Goal: Find specific page/section: Find specific page/section

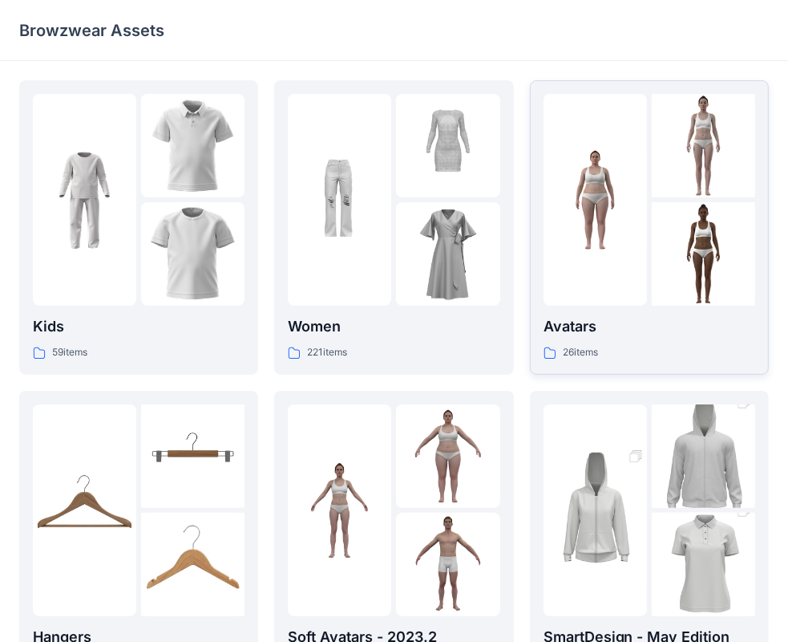
click at [625, 326] on p "Avatars" at bounding box center [650, 326] width 212 height 22
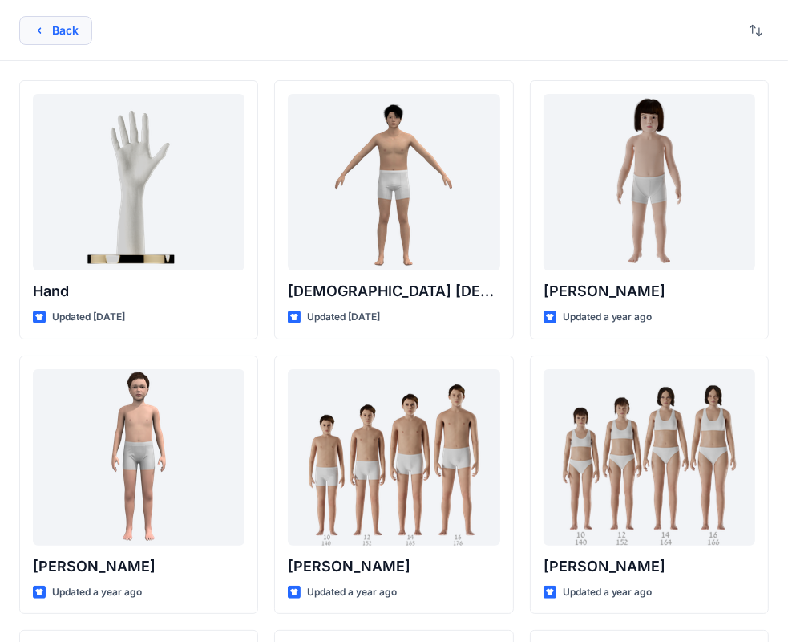
click at [76, 26] on button "Back" at bounding box center [55, 30] width 73 height 29
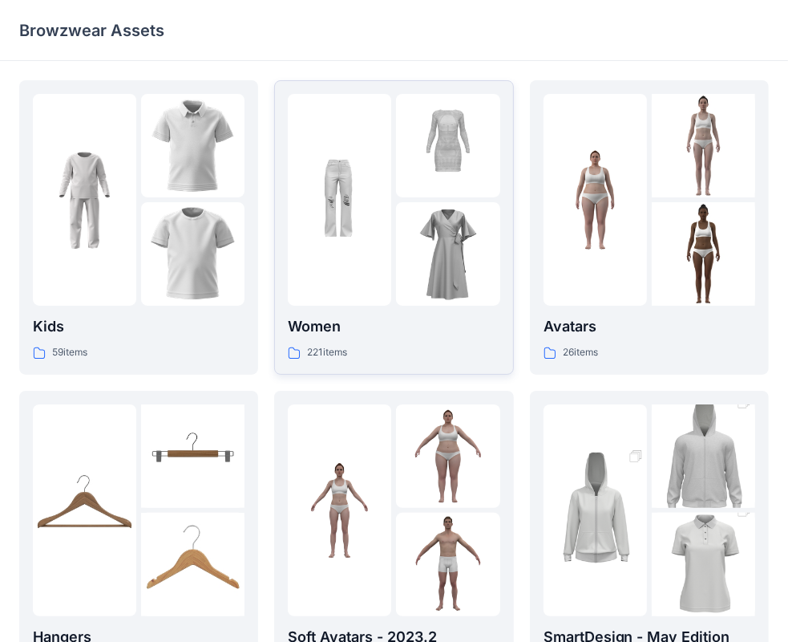
click at [321, 337] on p "Women" at bounding box center [394, 326] width 212 height 22
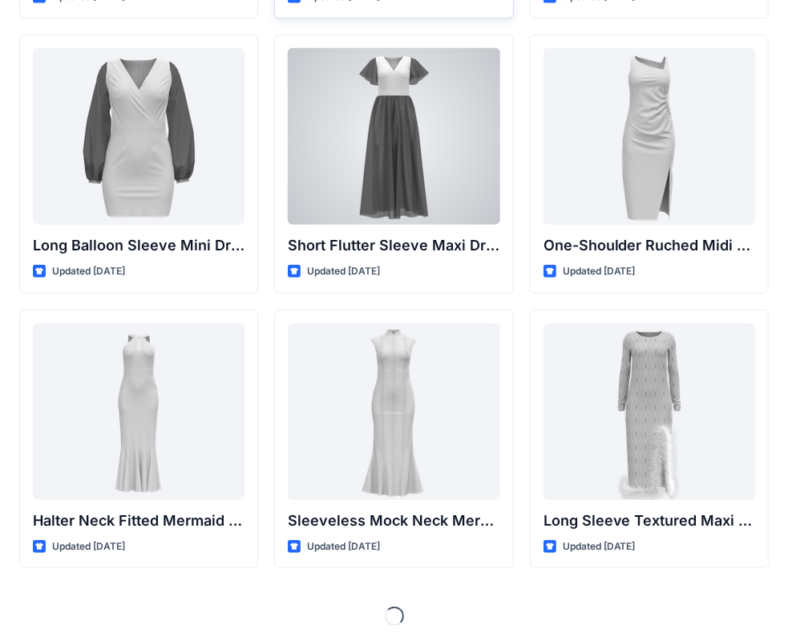
scroll to position [598, 0]
